Goal: Feedback & Contribution: Leave review/rating

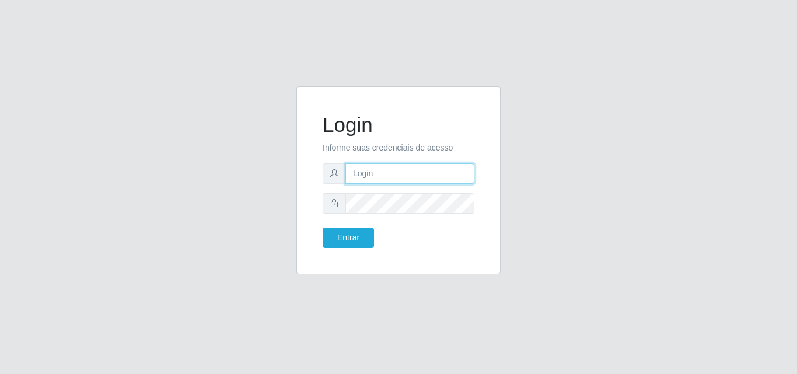
drag, startPoint x: 0, startPoint y: 0, endPoint x: 392, endPoint y: 178, distance: 430.1
click at [392, 178] on input "text" at bounding box center [409, 173] width 129 height 20
type input "vitoria@saullus"
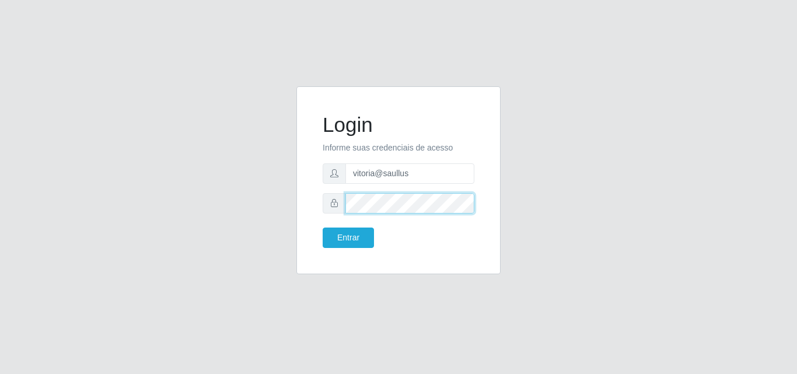
click at [323, 228] on button "Entrar" at bounding box center [348, 238] width 51 height 20
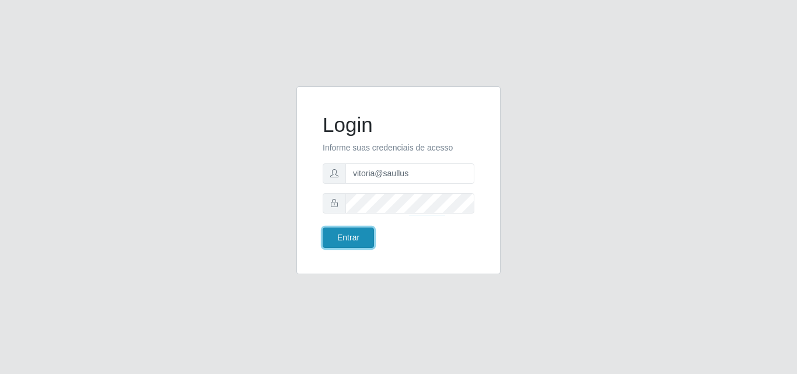
click at [361, 235] on button "Entrar" at bounding box center [348, 238] width 51 height 20
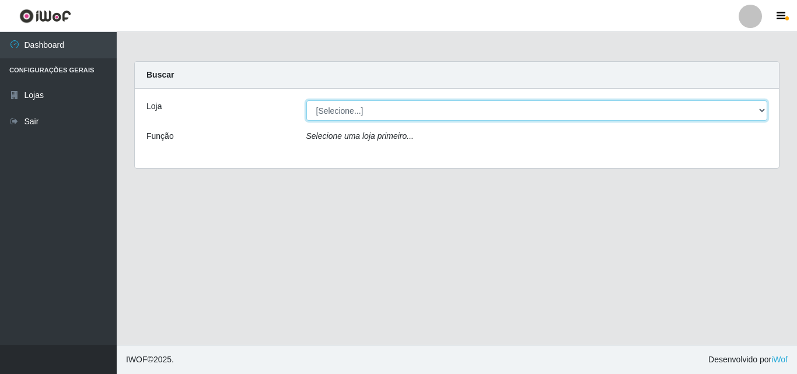
click at [519, 112] on select "[Selecione...] Saullus Supermercados" at bounding box center [537, 110] width 462 height 20
select select "423"
click at [306, 100] on select "[Selecione...] Saullus Supermercados" at bounding box center [537, 110] width 462 height 20
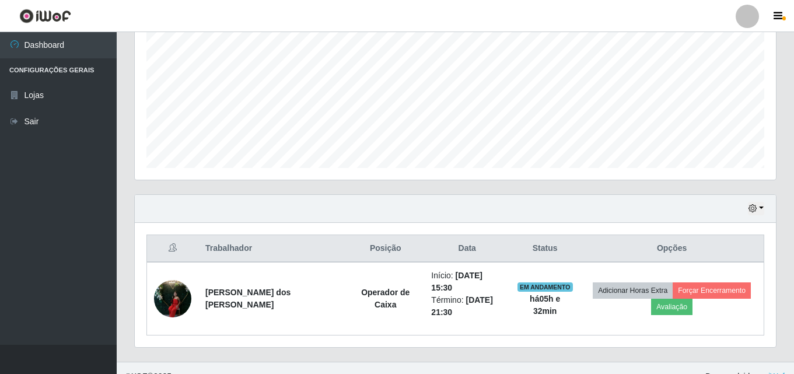
scroll to position [254, 0]
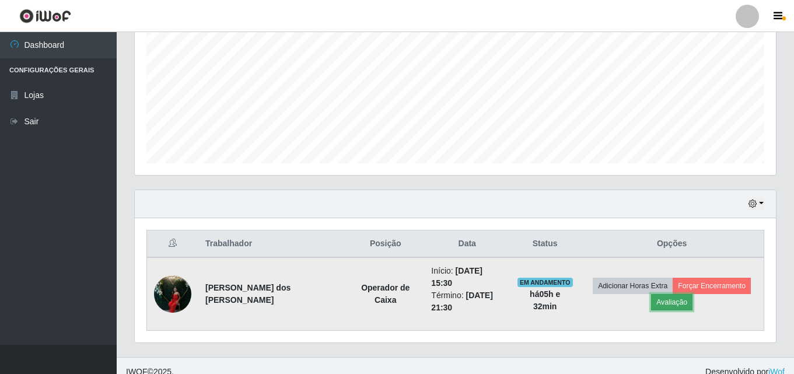
click at [652, 294] on button "Avaliação" at bounding box center [671, 302] width 41 height 16
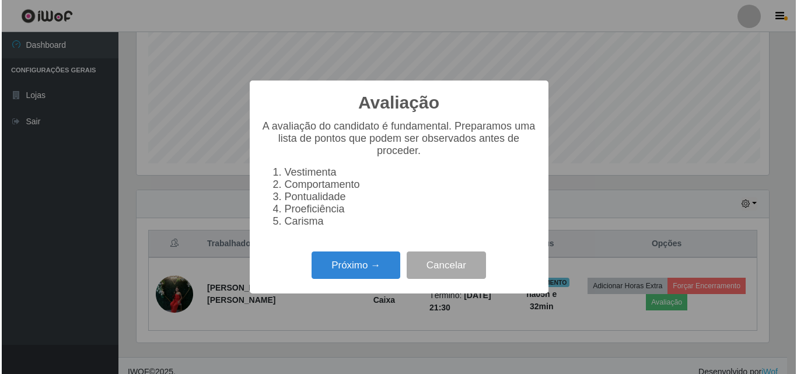
scroll to position [242, 635]
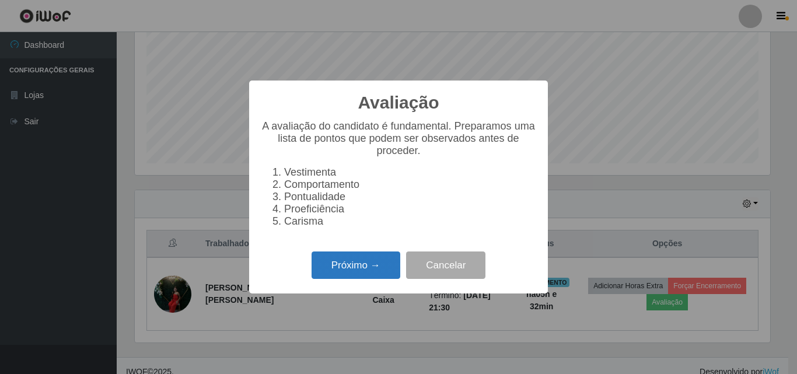
click at [351, 279] on button "Próximo →" at bounding box center [356, 264] width 89 height 27
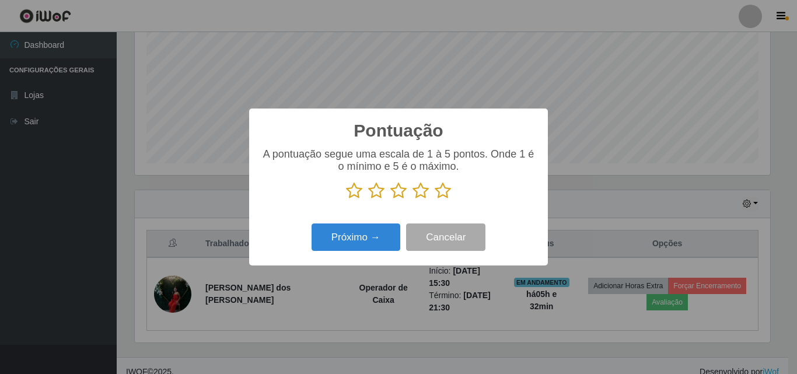
scroll to position [583246, 582852]
click at [438, 190] on icon at bounding box center [443, 191] width 16 height 18
click at [435, 200] on input "radio" at bounding box center [435, 200] width 0 height 0
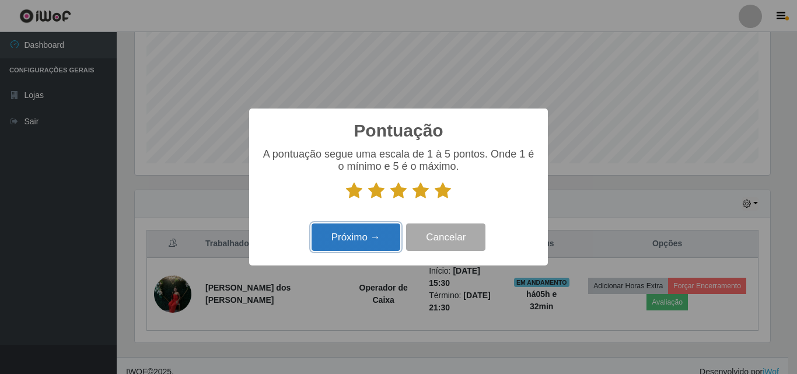
click at [377, 230] on button "Próximo →" at bounding box center [356, 236] width 89 height 27
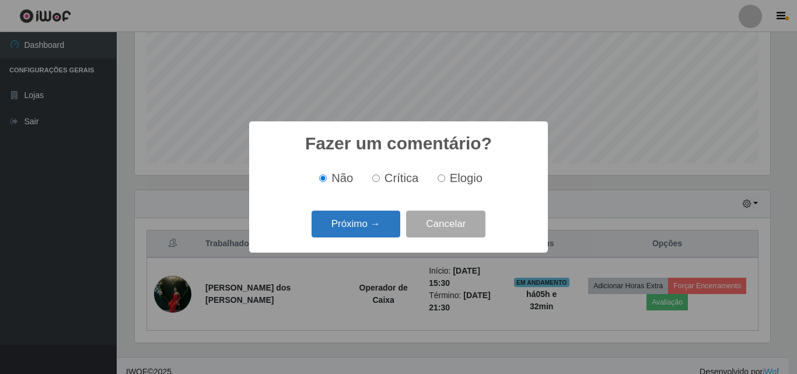
click at [376, 228] on button "Próximo →" at bounding box center [356, 224] width 89 height 27
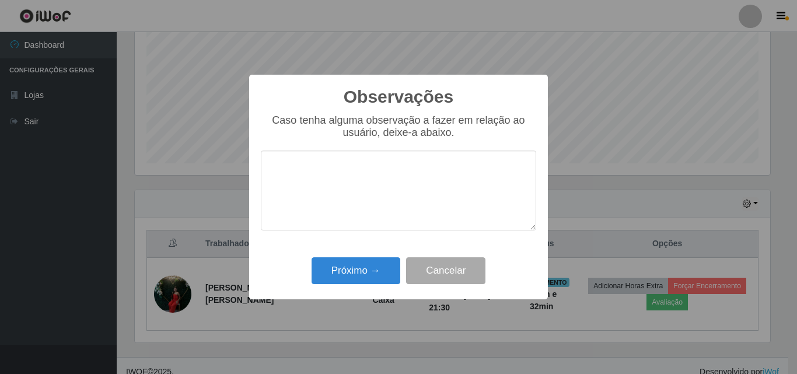
click at [397, 205] on textarea at bounding box center [398, 191] width 275 height 80
type textarea "Otima profissional"
click at [382, 254] on div "Observações × Caso tenha alguma observação a fazer em relação ao usuário, deixe…" at bounding box center [398, 187] width 299 height 225
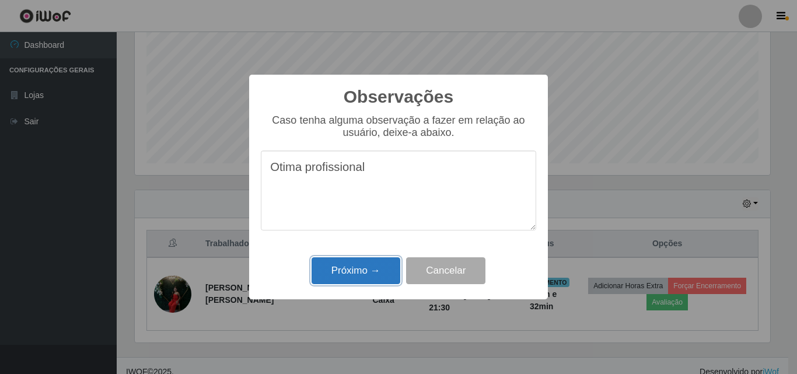
click at [380, 267] on button "Próximo →" at bounding box center [356, 270] width 89 height 27
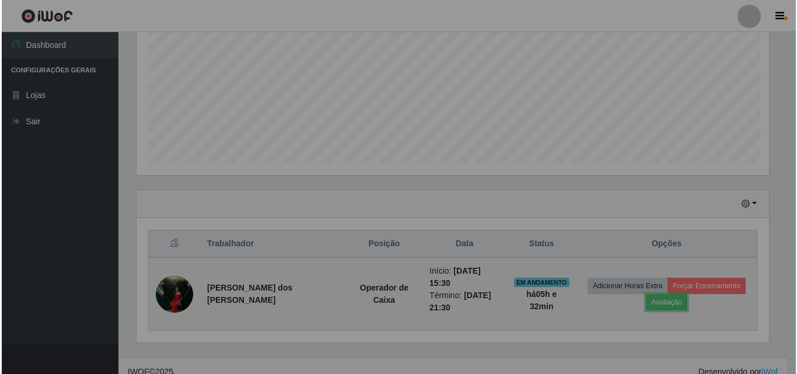
scroll to position [242, 641]
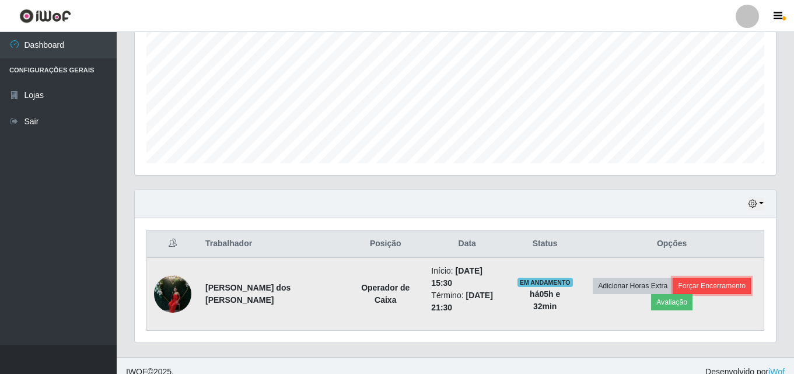
click at [702, 278] on button "Forçar Encerramento" at bounding box center [712, 286] width 78 height 16
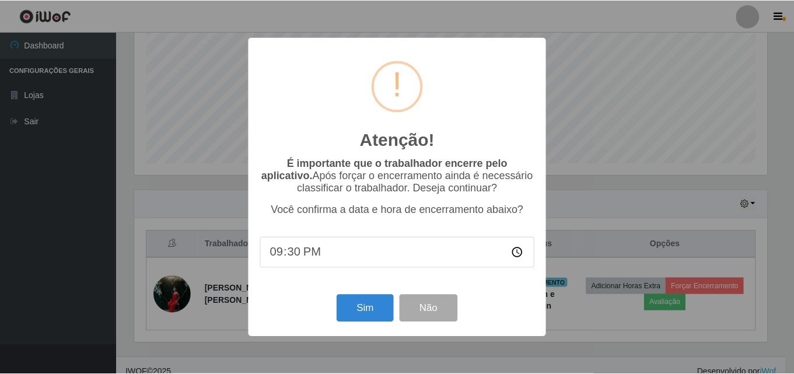
scroll to position [242, 635]
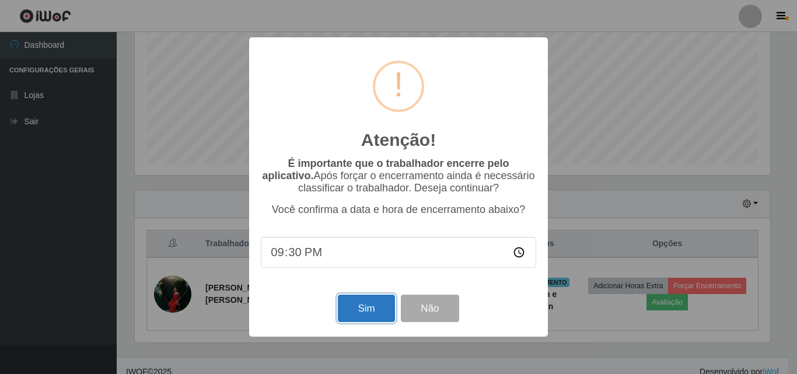
click at [377, 322] on button "Sim" at bounding box center [366, 308] width 57 height 27
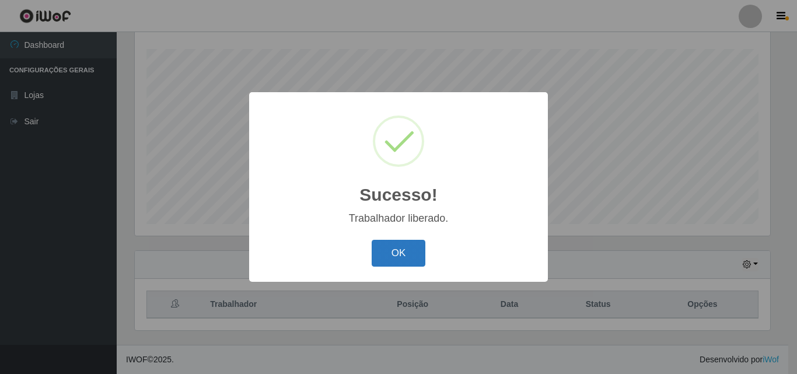
click at [403, 253] on button "OK" at bounding box center [399, 253] width 54 height 27
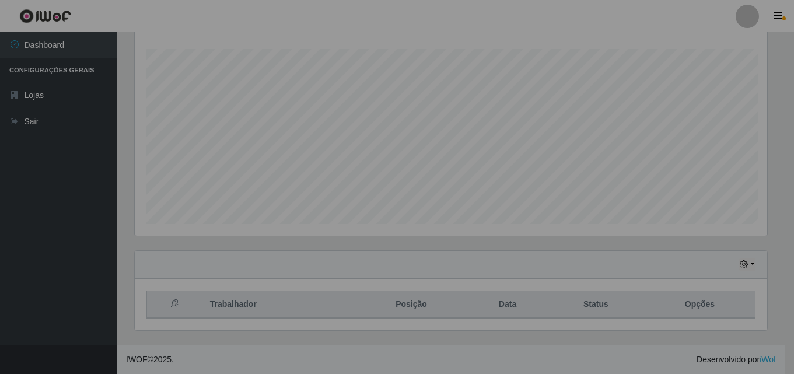
scroll to position [242, 641]
